Goal: Communication & Community: Share content

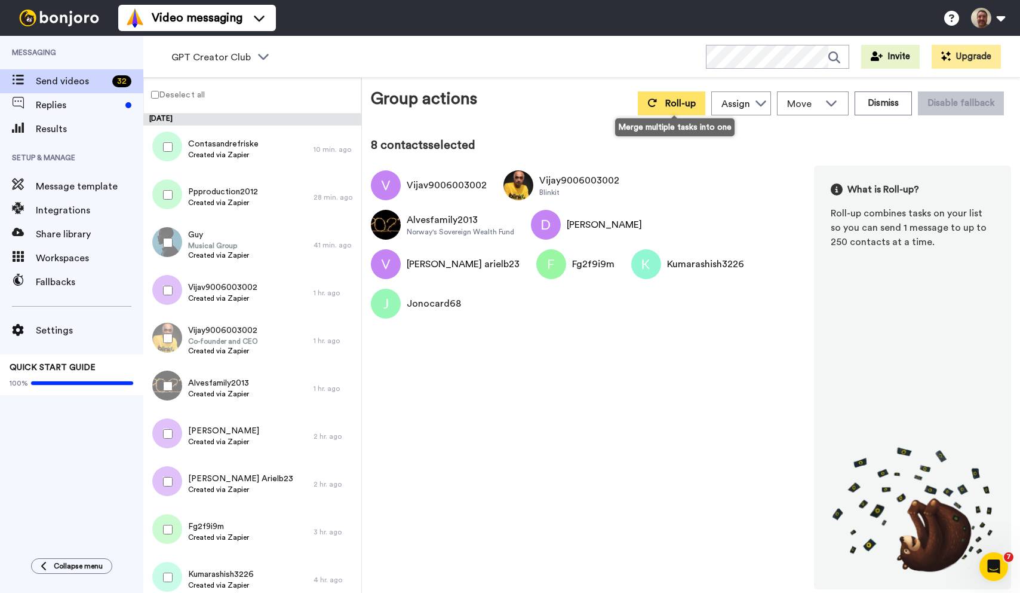
click at [657, 105] on icon at bounding box center [652, 103] width 9 height 8
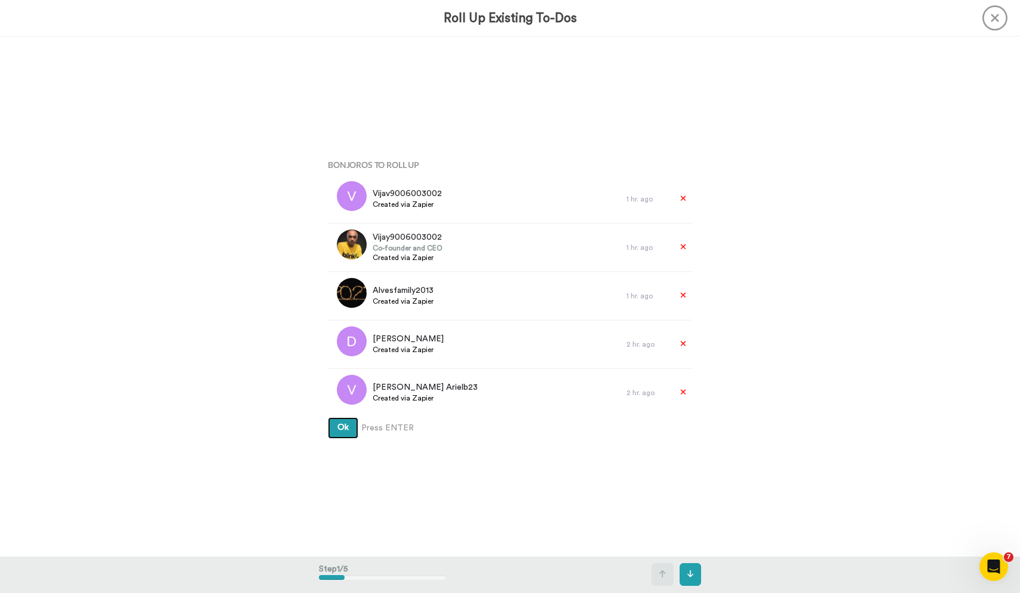
click at [328, 417] on button "Ok" at bounding box center [343, 428] width 30 height 22
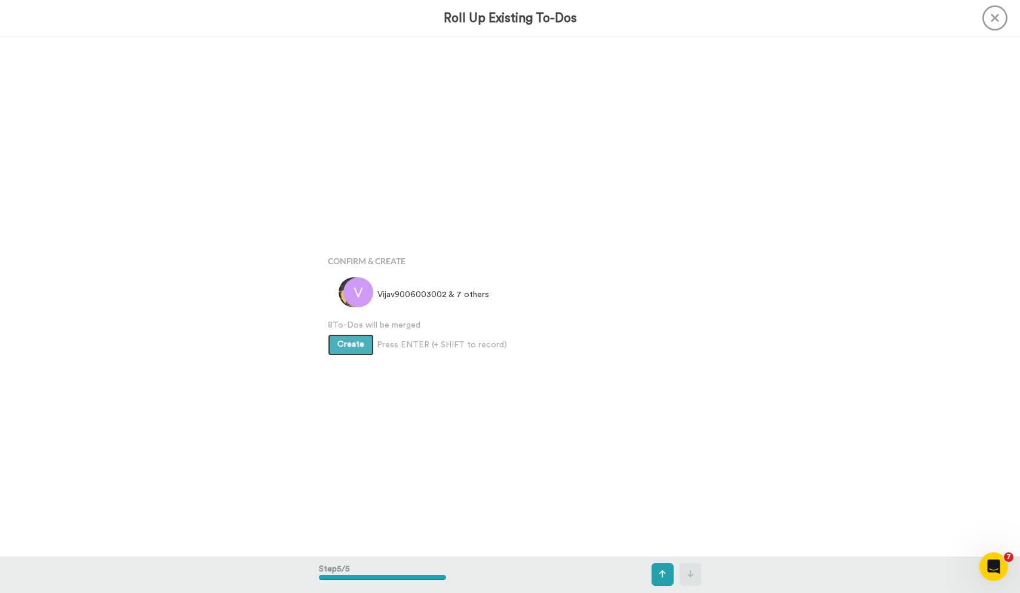
scroll to position [2077, 0]
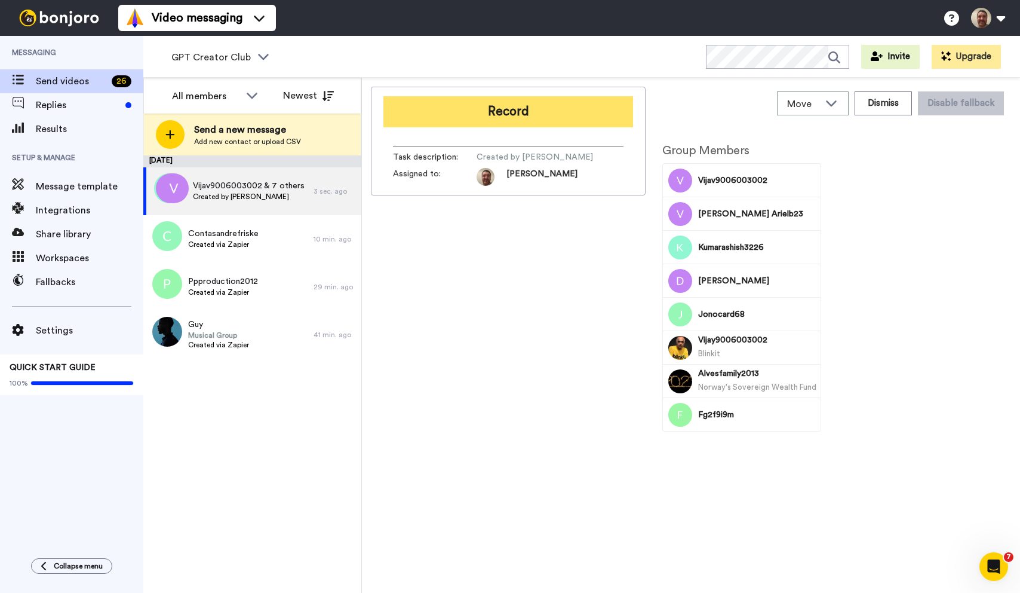
click at [486, 122] on button "Record" at bounding box center [509, 111] width 250 height 31
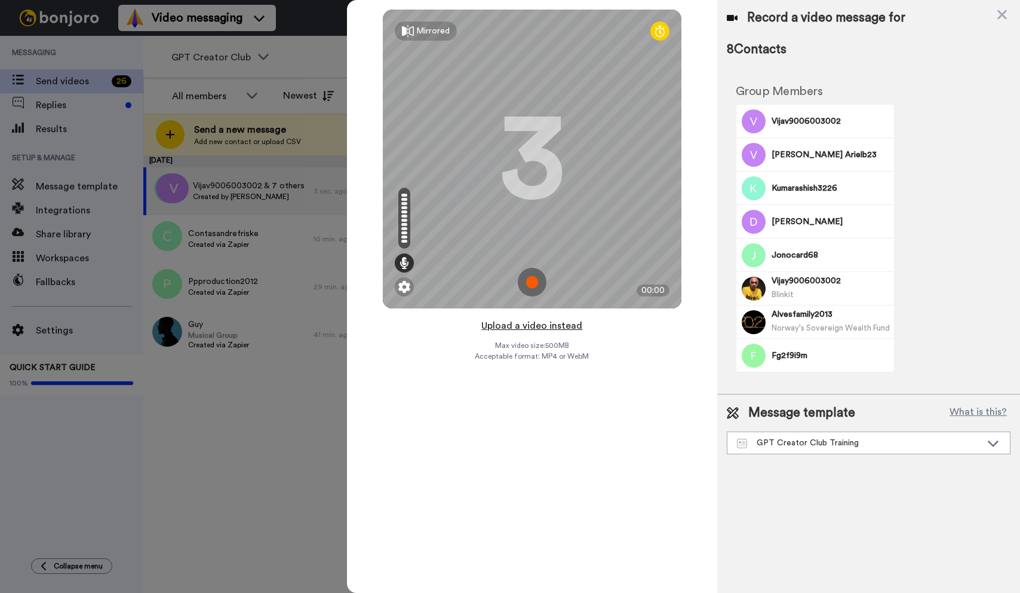
click at [528, 324] on button "Upload a video instead" at bounding box center [532, 326] width 108 height 16
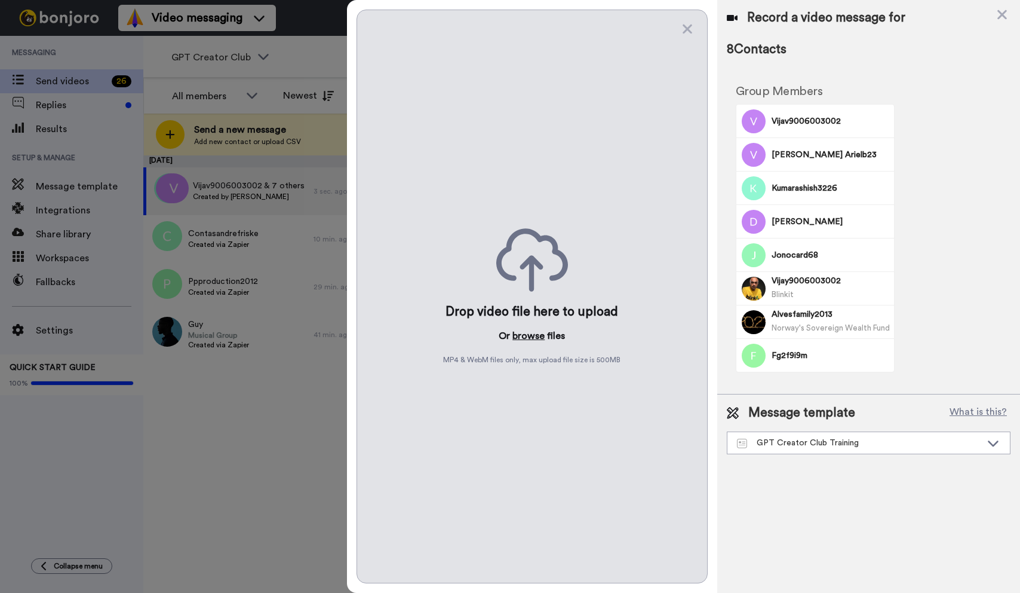
click at [526, 336] on button "browse" at bounding box center [529, 336] width 32 height 14
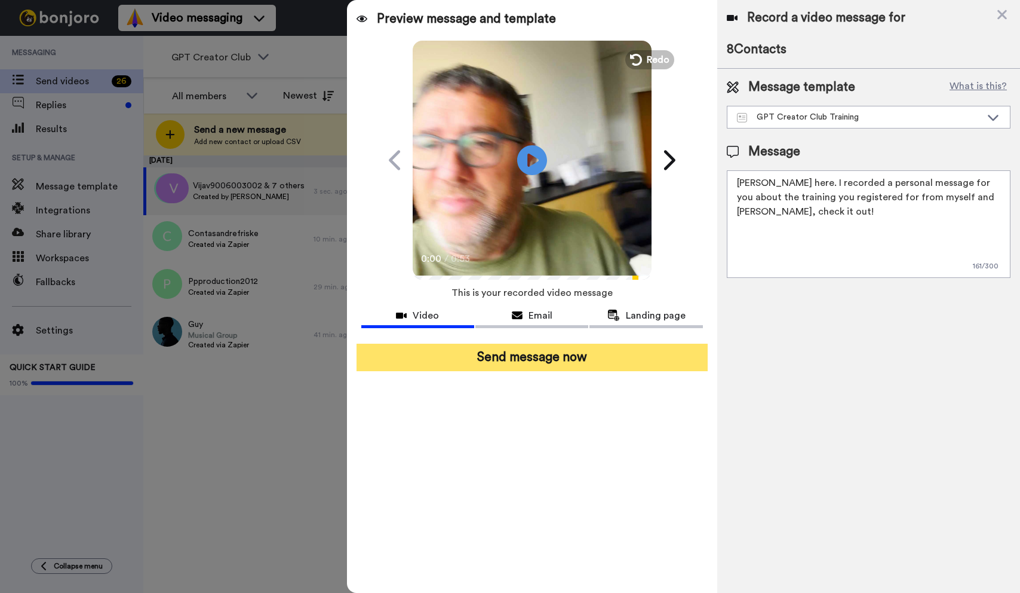
click at [561, 364] on button "Send message now" at bounding box center [532, 357] width 351 height 27
